Goal: Information Seeking & Learning: Learn about a topic

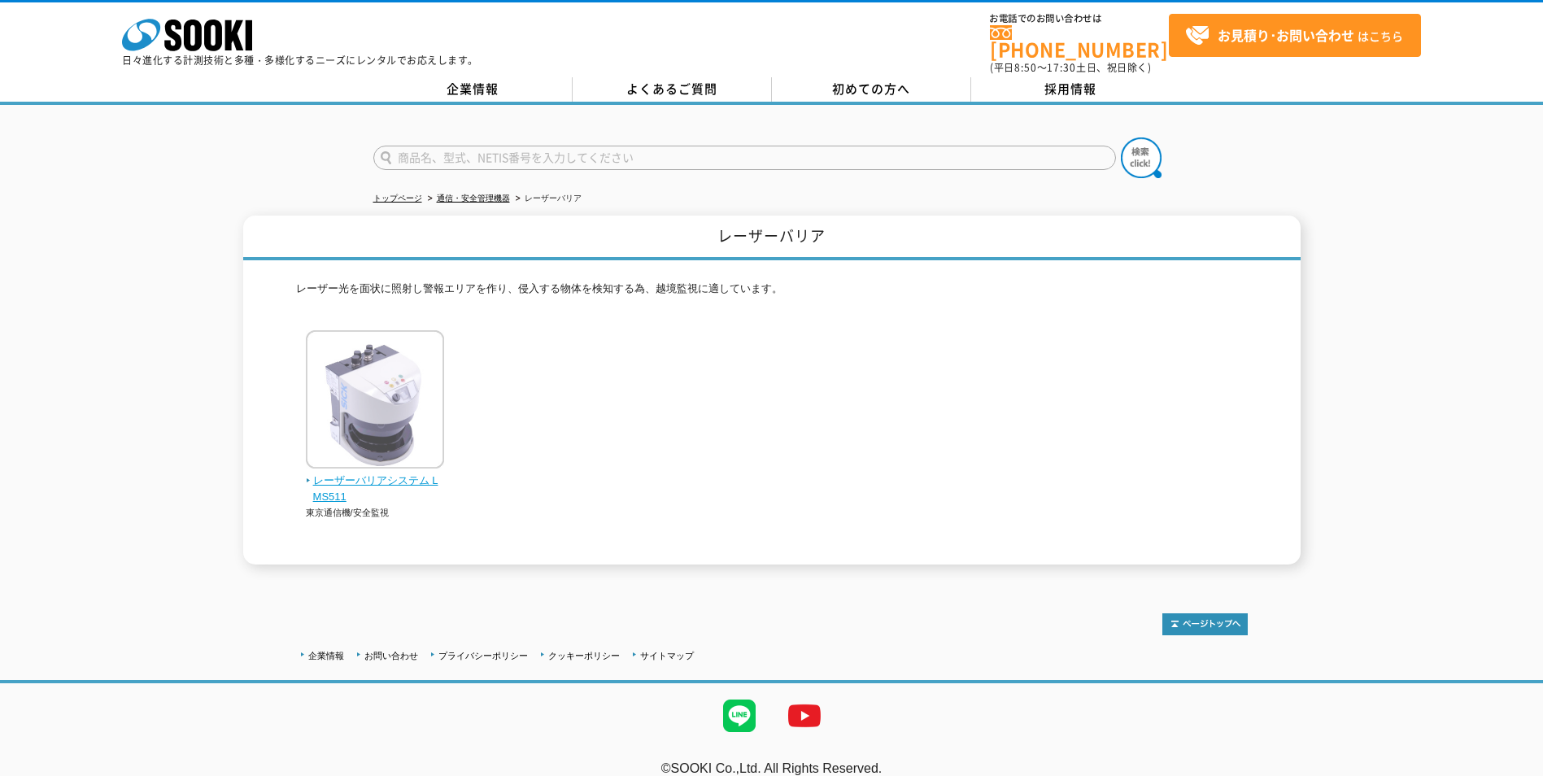
click at [366, 473] on span "レーザーバリアシステム LMS511" at bounding box center [375, 489] width 139 height 34
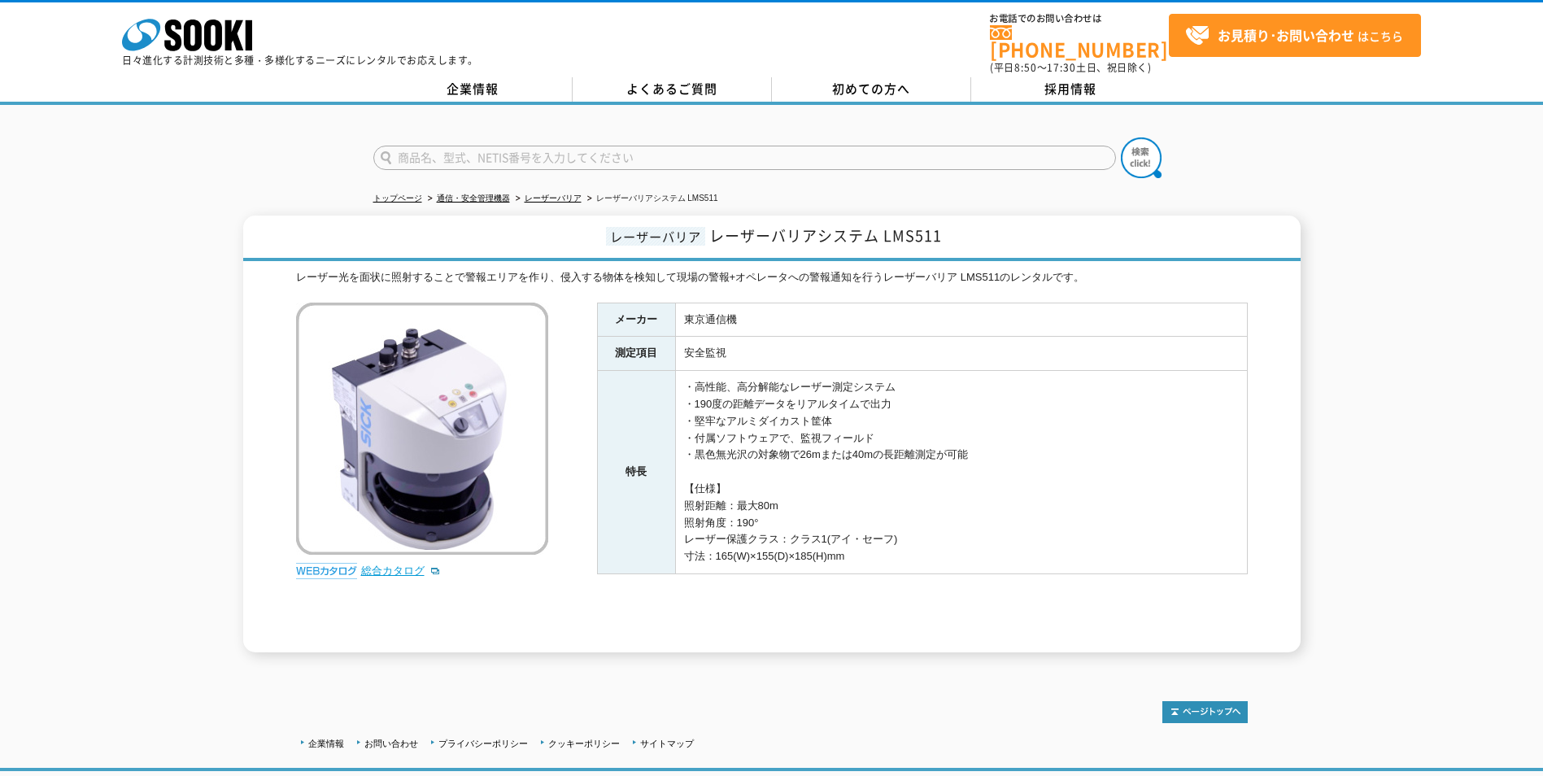
click at [379, 564] on link "総合カタログ" at bounding box center [401, 570] width 80 height 12
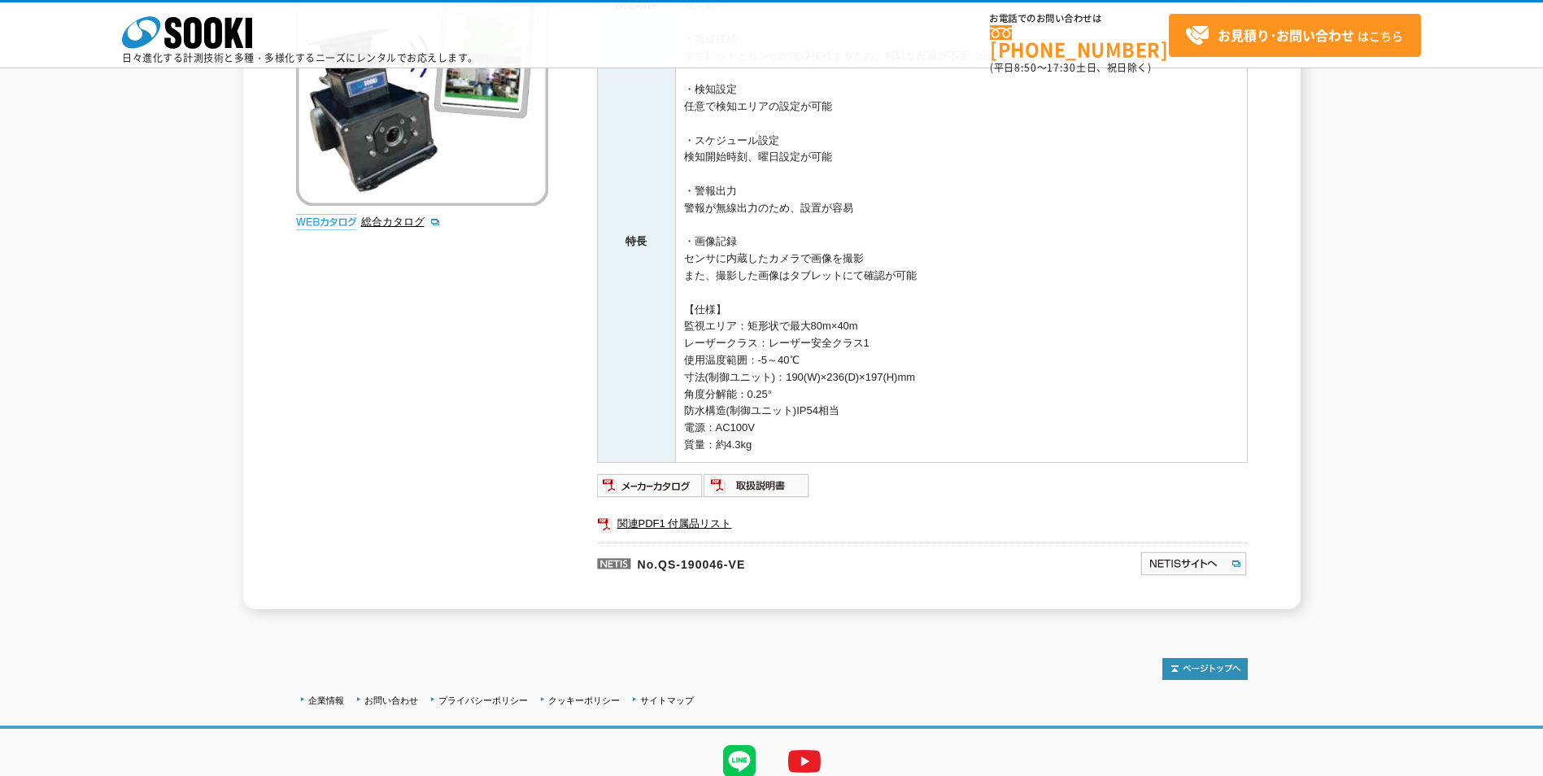
scroll to position [337, 0]
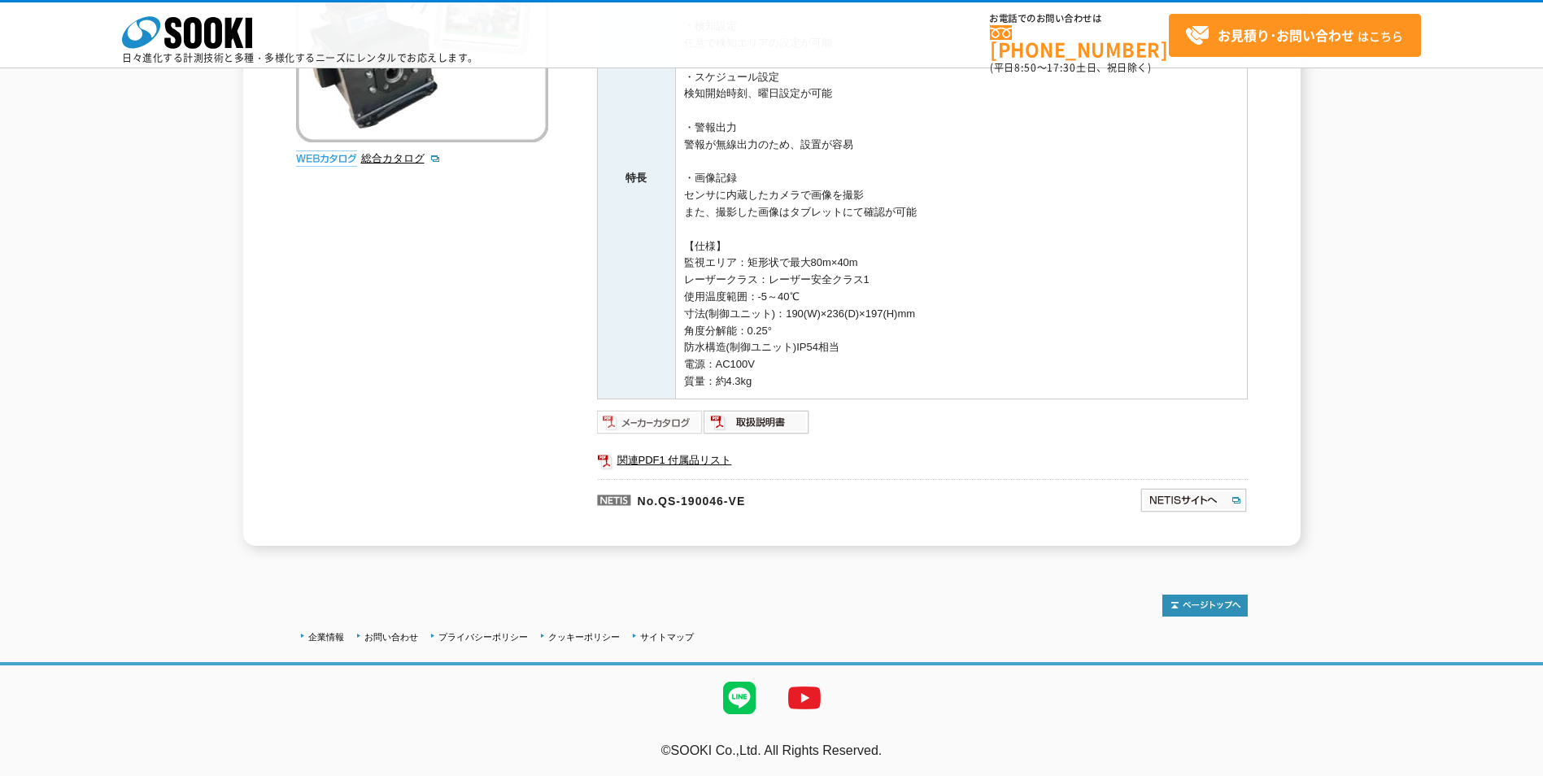
click at [668, 418] on img at bounding box center [650, 422] width 107 height 26
